Goal: Transaction & Acquisition: Purchase product/service

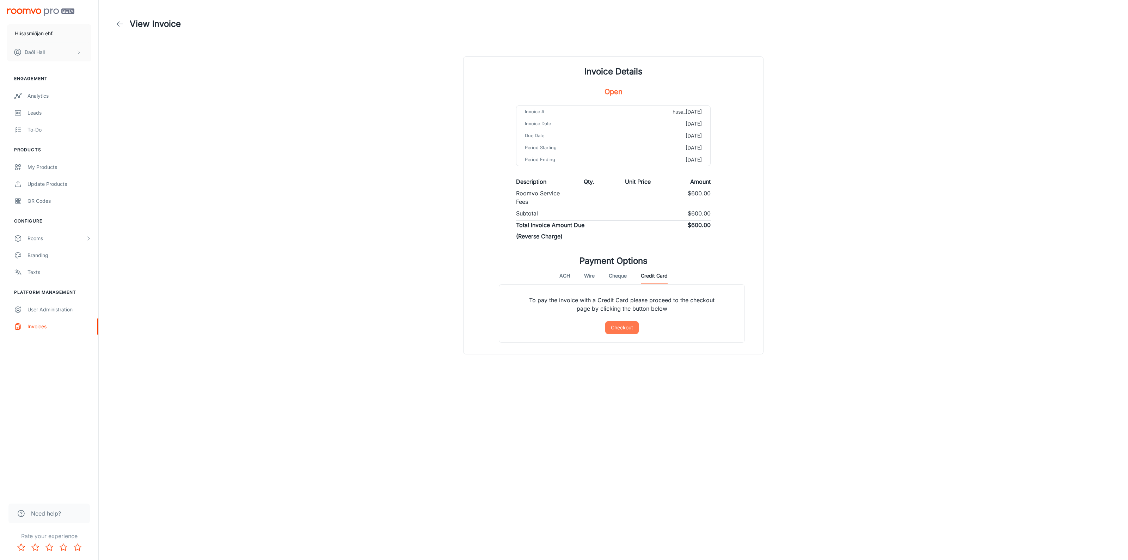
click at [628, 327] on button "Checkout" at bounding box center [621, 327] width 33 height 13
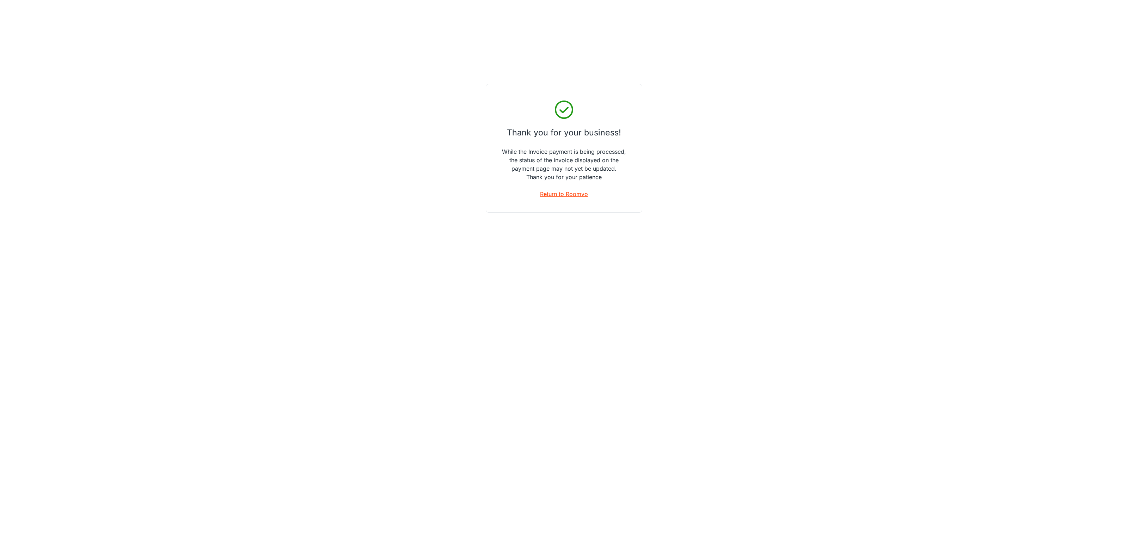
click at [549, 194] on link "Return to Roomvo" at bounding box center [564, 194] width 48 height 8
